Goal: Communication & Community: Answer question/provide support

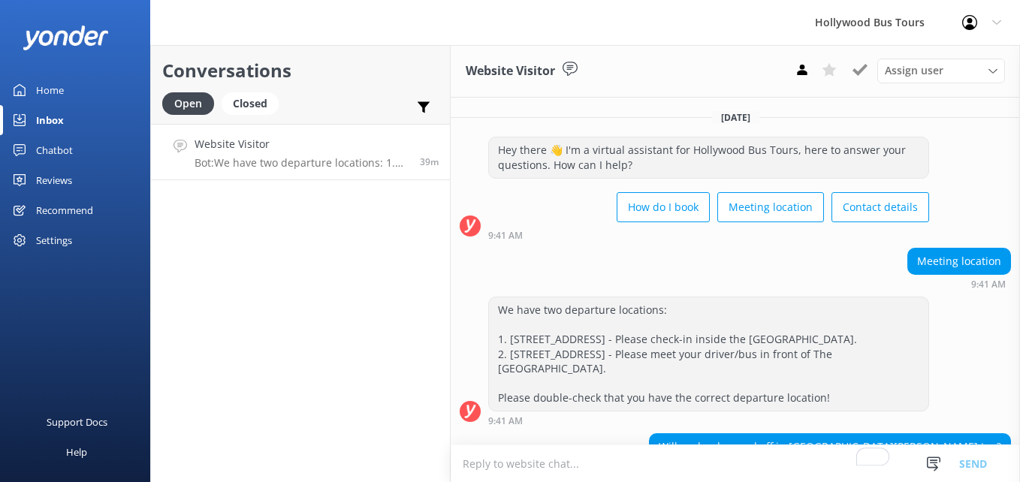
scroll to position [115, 0]
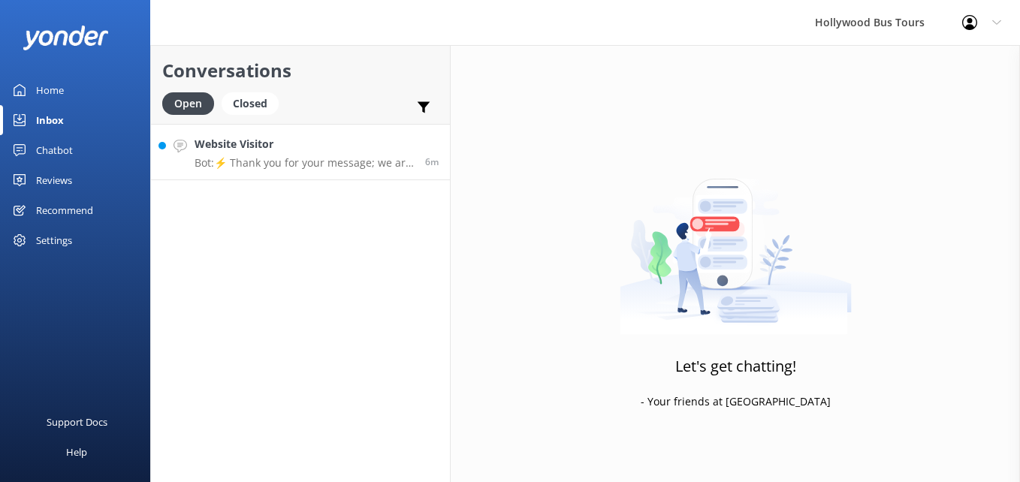
click at [369, 137] on h4 "Website Visitor" at bounding box center [304, 144] width 219 height 17
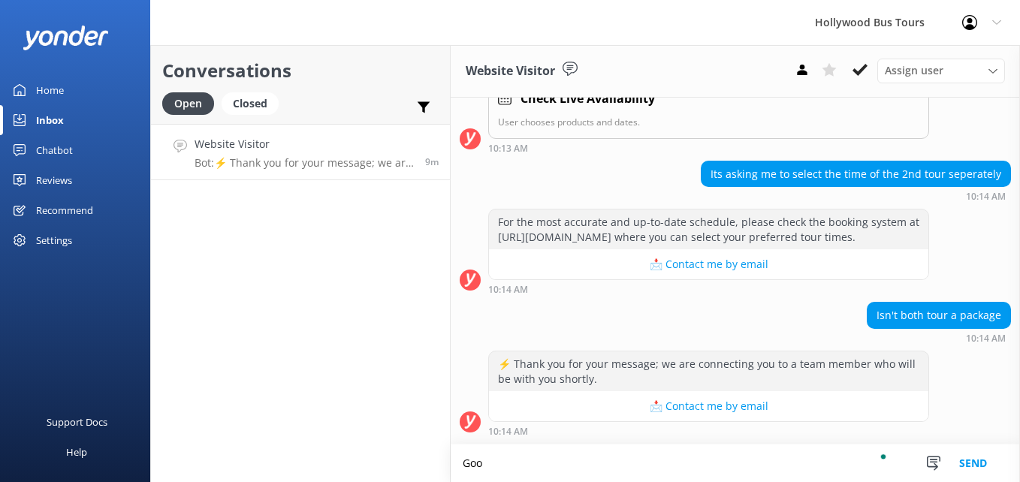
scroll to position [1465, 0]
type textarea "G"
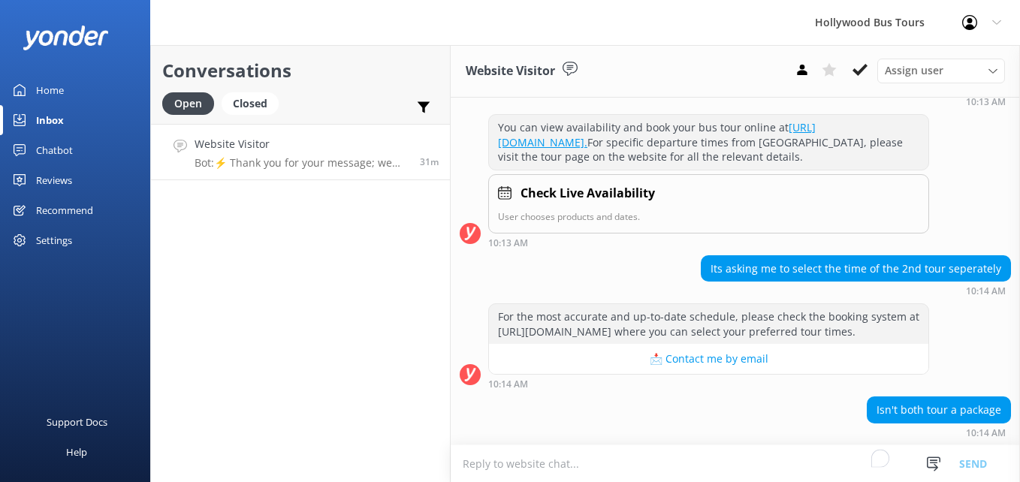
scroll to position [1464, 0]
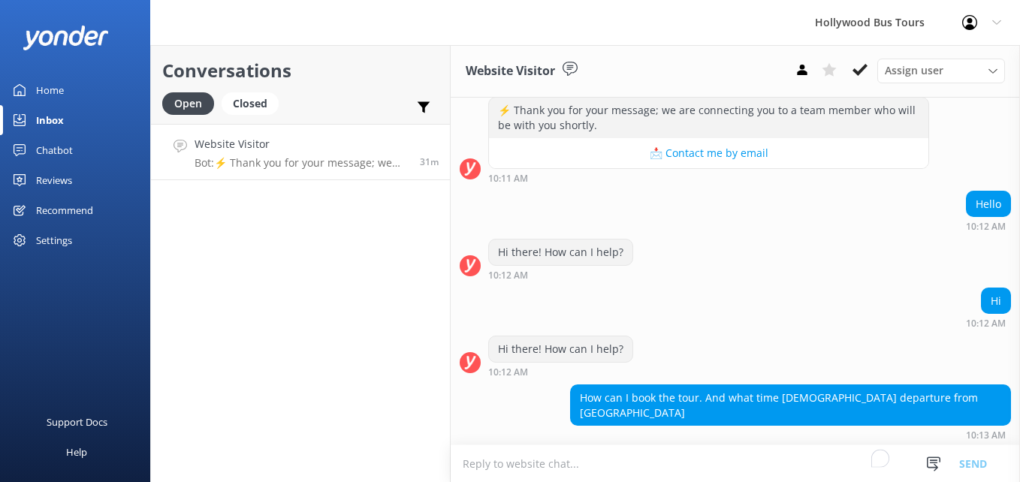
scroll to position [1464, 0]
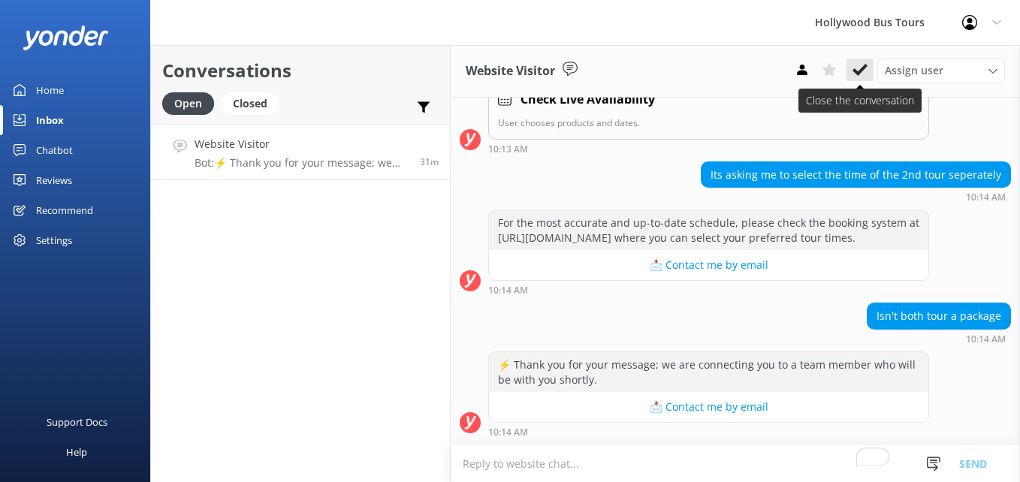
click at [857, 77] on icon at bounding box center [860, 69] width 15 height 15
